Goal: Task Accomplishment & Management: Use online tool/utility

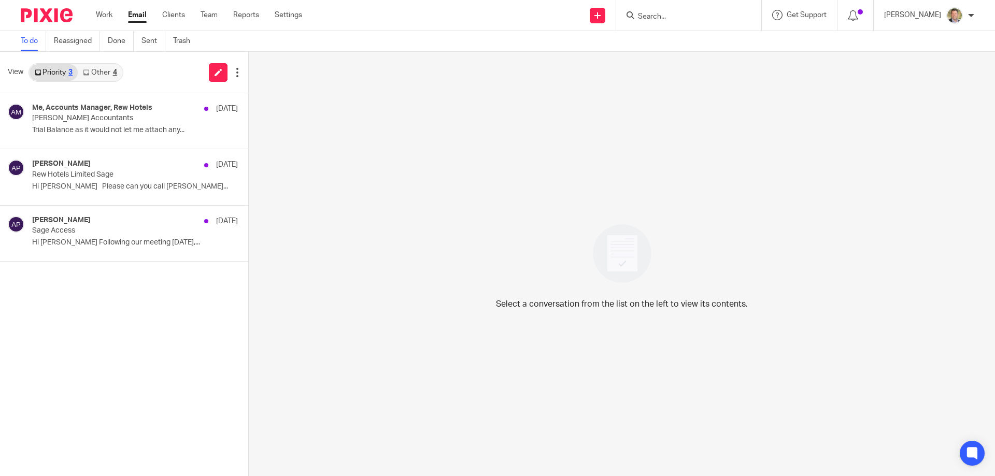
click at [63, 72] on link "Priority 3" at bounding box center [54, 72] width 48 height 17
click at [134, 12] on link "Email" at bounding box center [137, 15] width 19 height 10
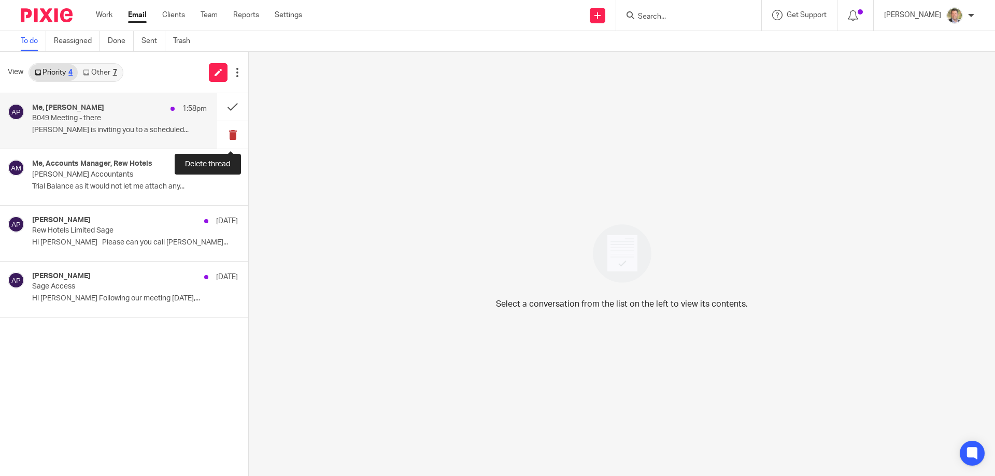
click at [232, 131] on button at bounding box center [232, 134] width 31 height 27
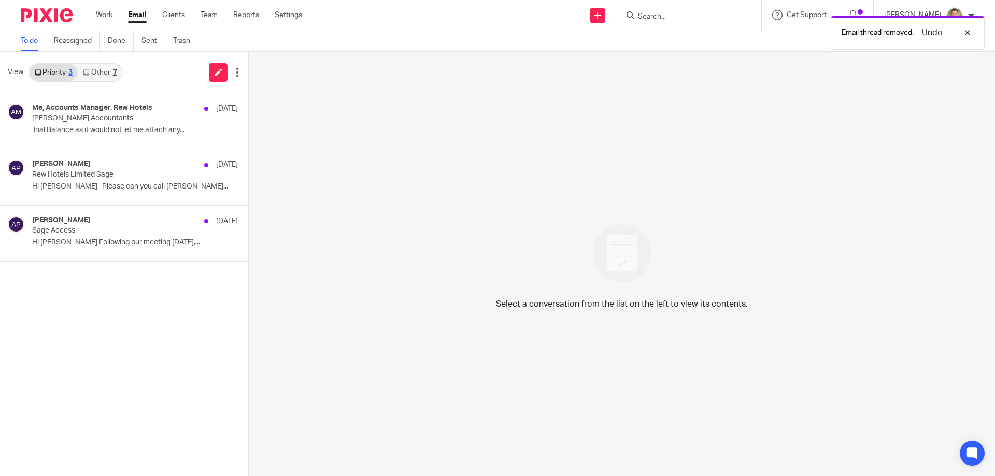
click at [109, 70] on link "Other 7" at bounding box center [100, 72] width 44 height 17
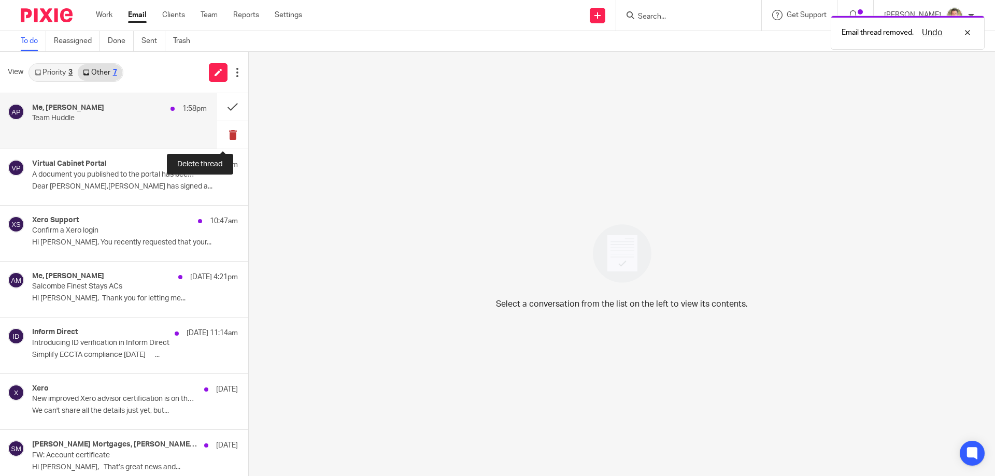
click at [221, 132] on button at bounding box center [232, 134] width 31 height 27
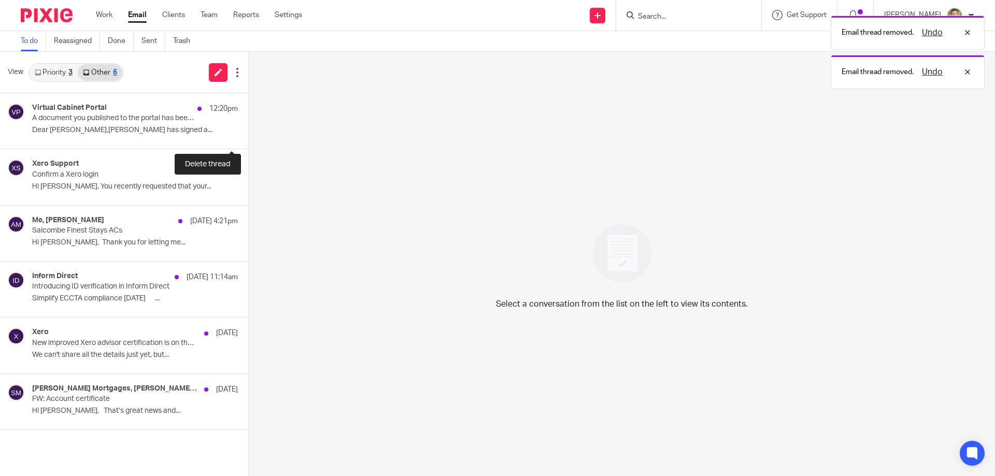
click at [248, 132] on button at bounding box center [252, 134] width 8 height 27
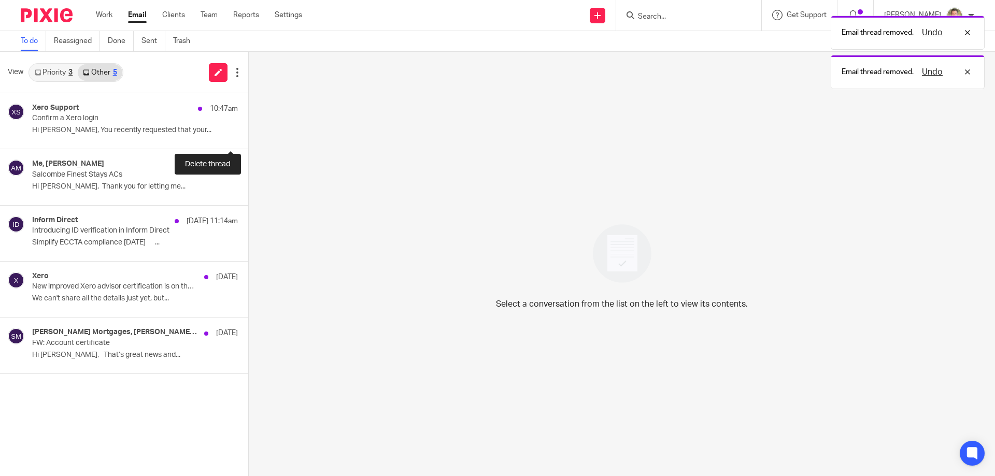
click at [248, 132] on button at bounding box center [252, 134] width 8 height 27
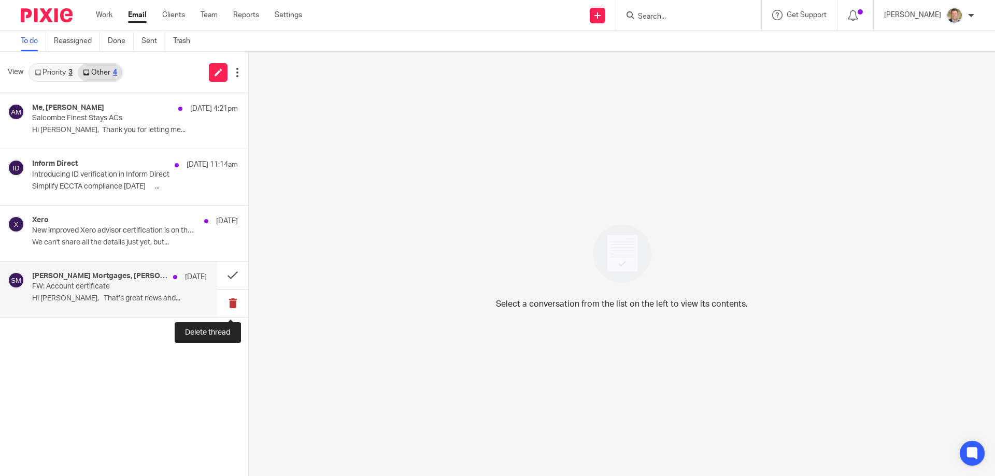
click at [232, 304] on button at bounding box center [232, 303] width 31 height 27
